Goal: Transaction & Acquisition: Purchase product/service

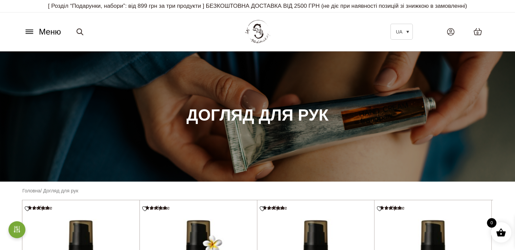
click at [250, 30] on img at bounding box center [257, 32] width 29 height 28
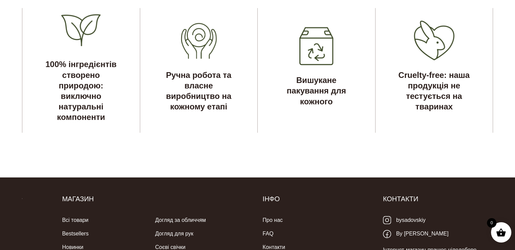
scroll to position [1929, 0]
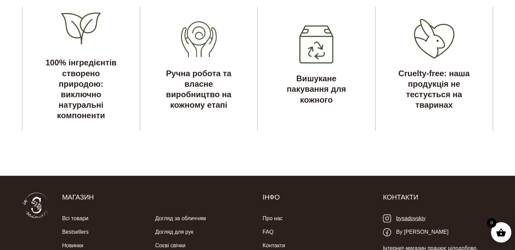
click at [420, 225] on link "bysadovskiy" at bounding box center [404, 218] width 43 height 14
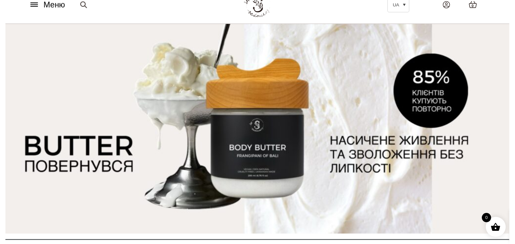
scroll to position [0, 0]
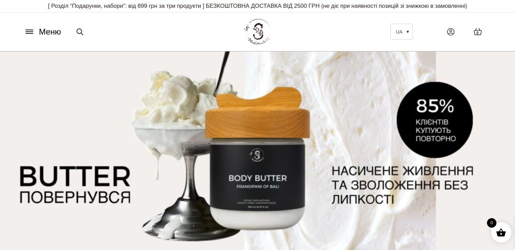
click at [28, 33] on icon at bounding box center [29, 31] width 11 height 7
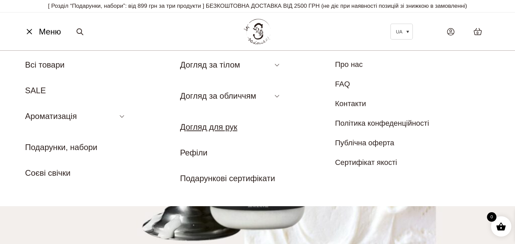
click at [210, 129] on link "Догляд для рук" at bounding box center [208, 126] width 57 height 9
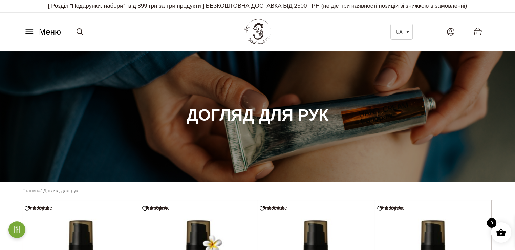
click at [28, 30] on icon at bounding box center [29, 30] width 7 height 0
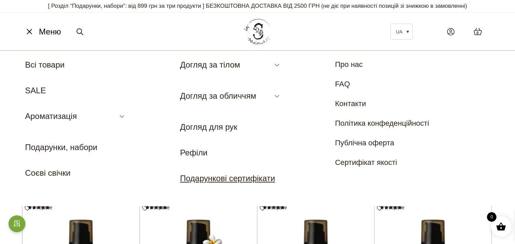
click at [265, 179] on link "Подарункові сертифікати" at bounding box center [227, 178] width 95 height 9
click at [72, 149] on link "Подарунки, набори" at bounding box center [61, 147] width 72 height 9
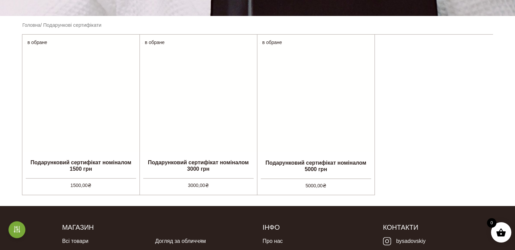
scroll to position [135, 0]
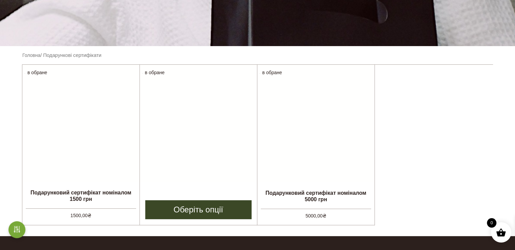
click at [179, 135] on img at bounding box center [198, 123] width 117 height 117
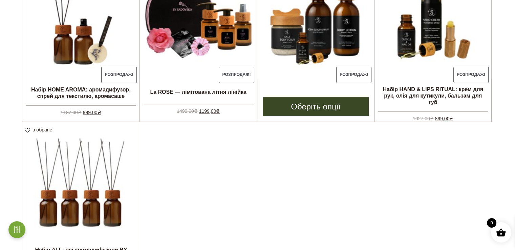
scroll to position [203, 0]
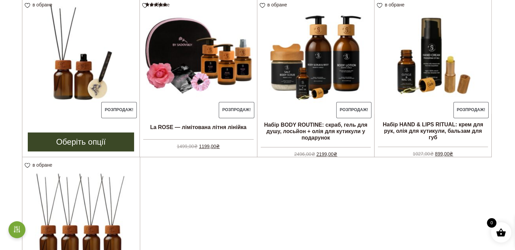
click at [77, 74] on img at bounding box center [80, 55] width 117 height 117
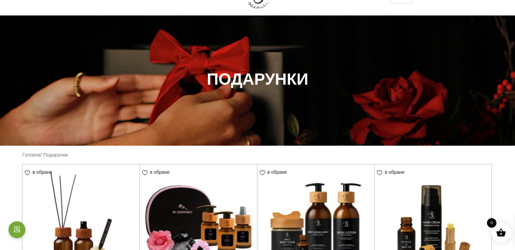
scroll to position [0, 0]
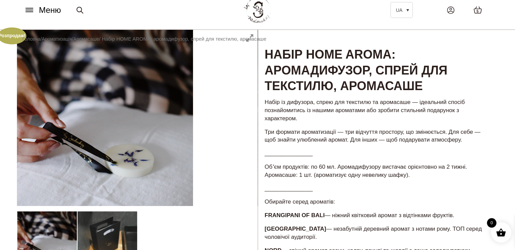
scroll to position [34, 0]
